Goal: Transaction & Acquisition: Purchase product/service

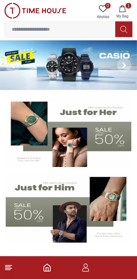
click at [127, 9] on button "1 My Bag" at bounding box center [122, 12] width 21 height 18
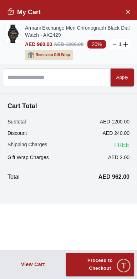
click at [17, 35] on img at bounding box center [13, 34] width 14 height 18
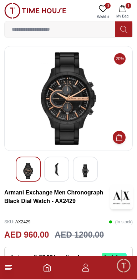
click at [65, 121] on img at bounding box center [68, 98] width 116 height 93
click at [59, 170] on img at bounding box center [56, 169] width 13 height 13
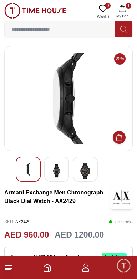
click at [85, 171] on img at bounding box center [85, 171] width 13 height 16
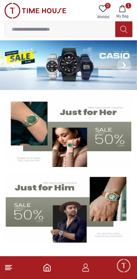
click at [81, 71] on img at bounding box center [68, 65] width 137 height 50
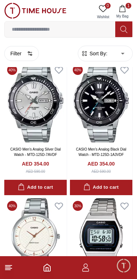
scroll to position [348, 0]
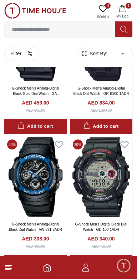
scroll to position [1494, 0]
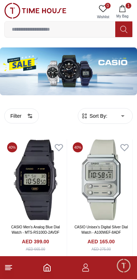
click at [26, 27] on input at bounding box center [60, 29] width 110 height 14
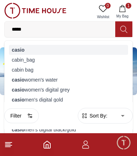
type input "*****"
click at [18, 52] on div "casio" at bounding box center [68, 50] width 119 height 10
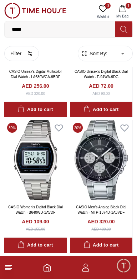
scroll to position [1051, 0]
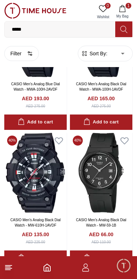
scroll to position [1580, 0]
